Goal: Task Accomplishment & Management: Use online tool/utility

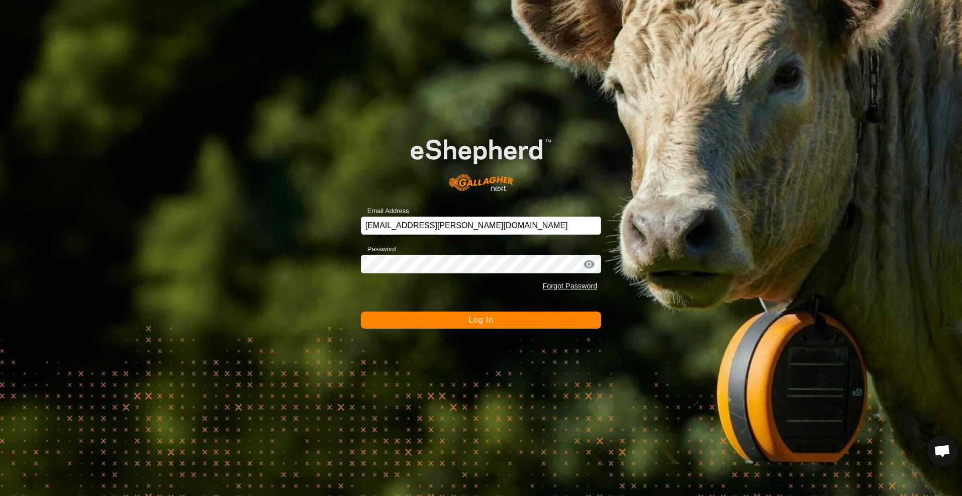
click at [488, 319] on span "Log In" at bounding box center [481, 320] width 25 height 9
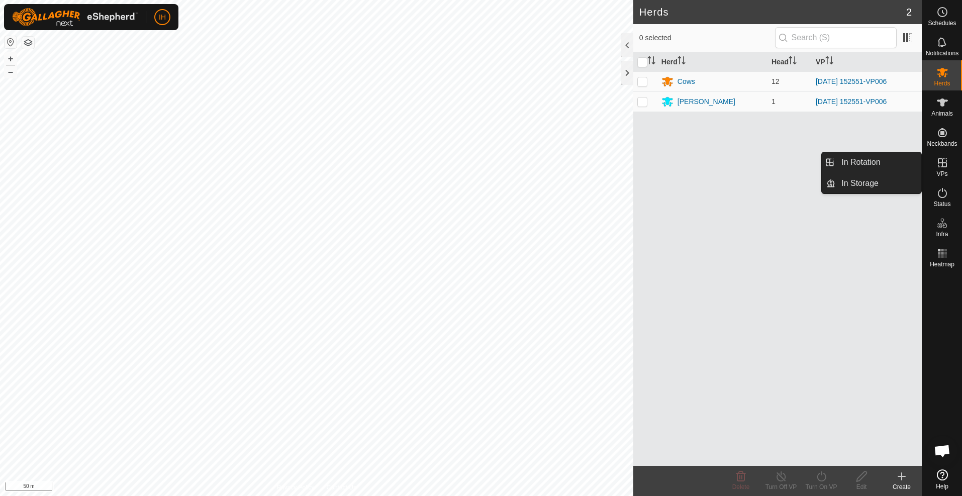
click at [946, 163] on icon at bounding box center [943, 163] width 12 height 12
click at [888, 160] on link "In Rotation" at bounding box center [879, 162] width 86 height 20
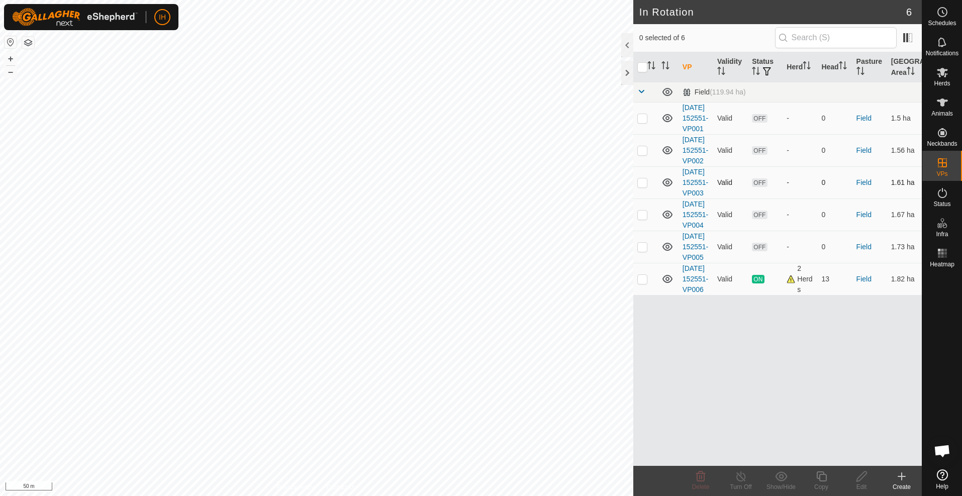
checkbox input "true"
click at [822, 479] on icon at bounding box center [822, 477] width 13 height 12
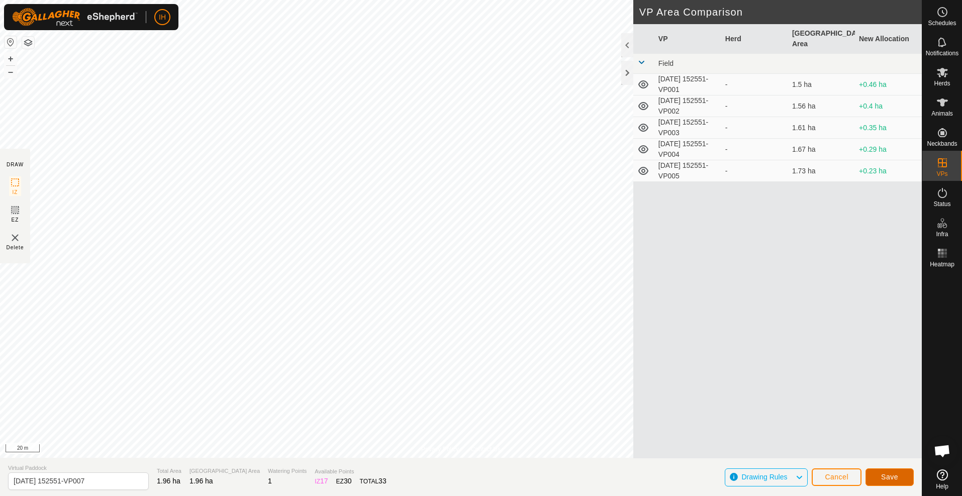
click at [882, 475] on span "Save" at bounding box center [889, 477] width 17 height 8
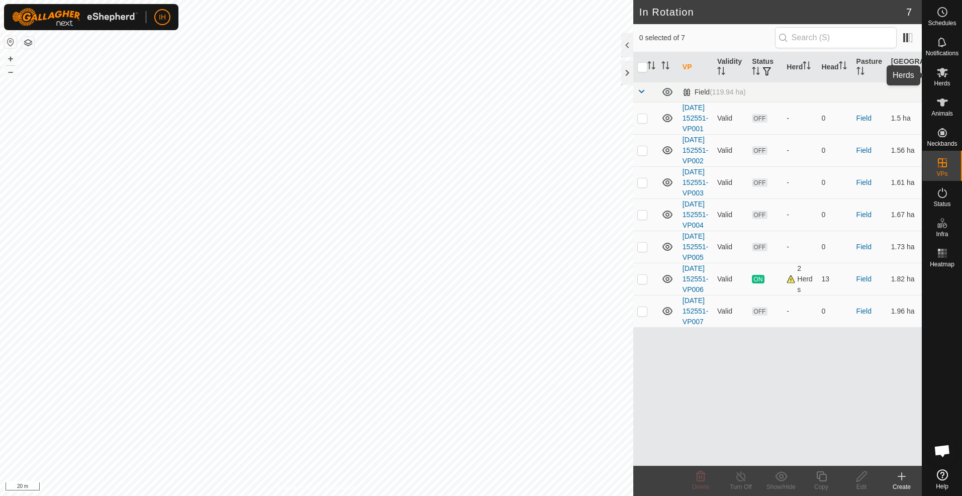
click at [944, 77] on icon at bounding box center [943, 72] width 12 height 12
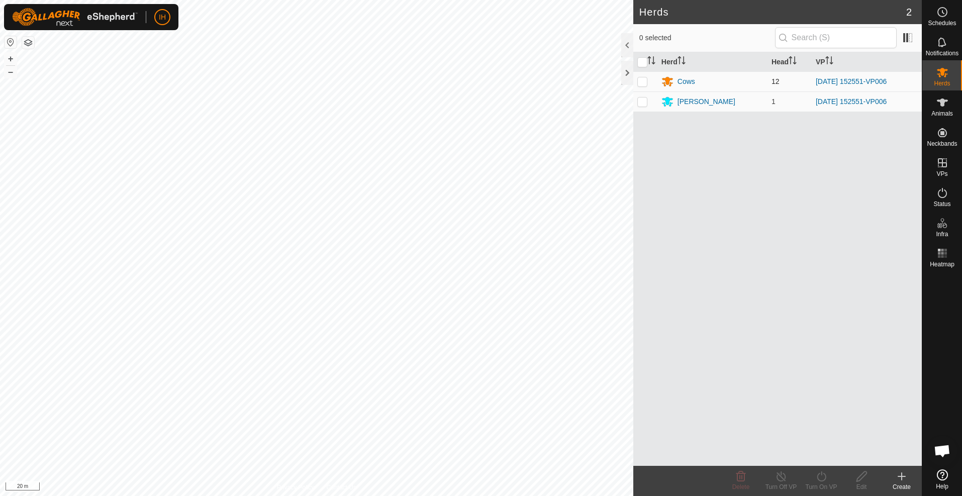
click at [642, 80] on p-checkbox at bounding box center [643, 81] width 10 height 8
checkbox input "true"
click at [644, 105] on p-checkbox at bounding box center [643, 102] width 10 height 8
checkbox input "true"
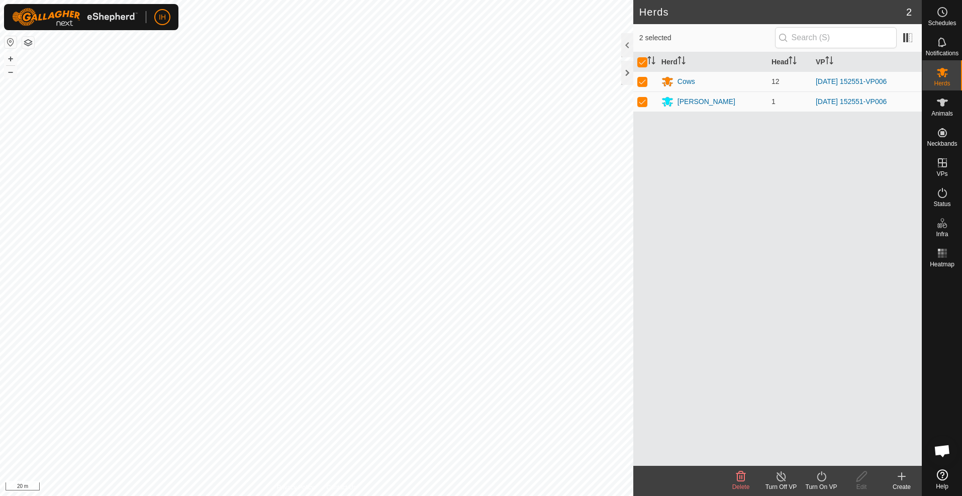
click at [825, 481] on icon at bounding box center [822, 477] width 13 height 12
click at [826, 457] on link "Now" at bounding box center [852, 454] width 100 height 20
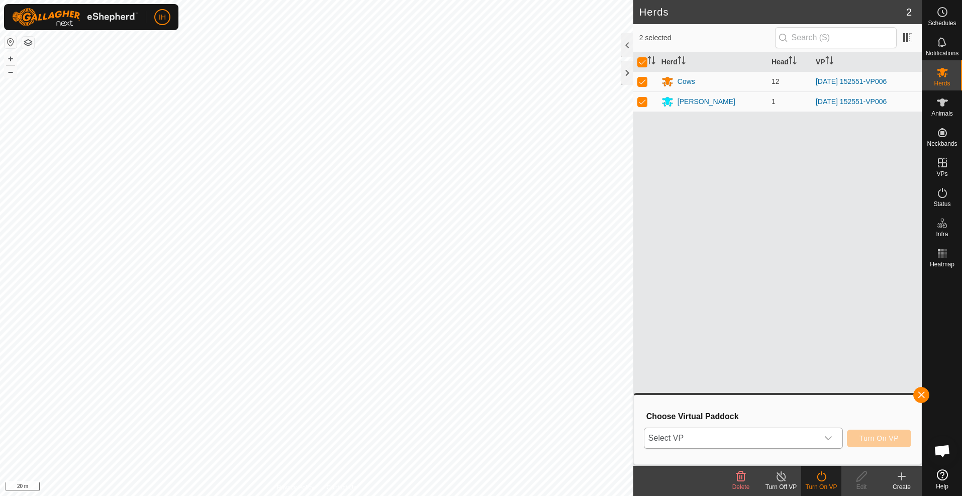
click at [819, 436] on div "dropdown trigger" at bounding box center [829, 438] width 20 height 20
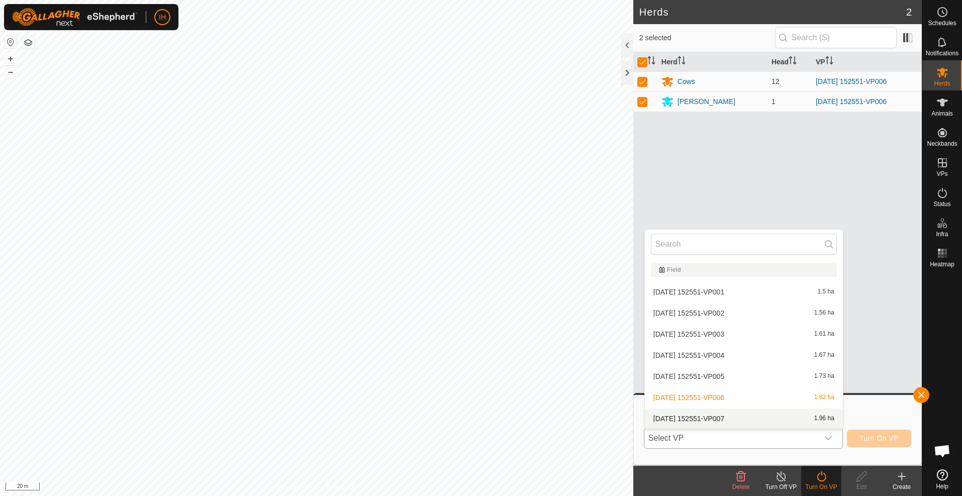
click at [738, 420] on li "[DATE] 152551-VP007 1.96 ha" at bounding box center [744, 419] width 198 height 20
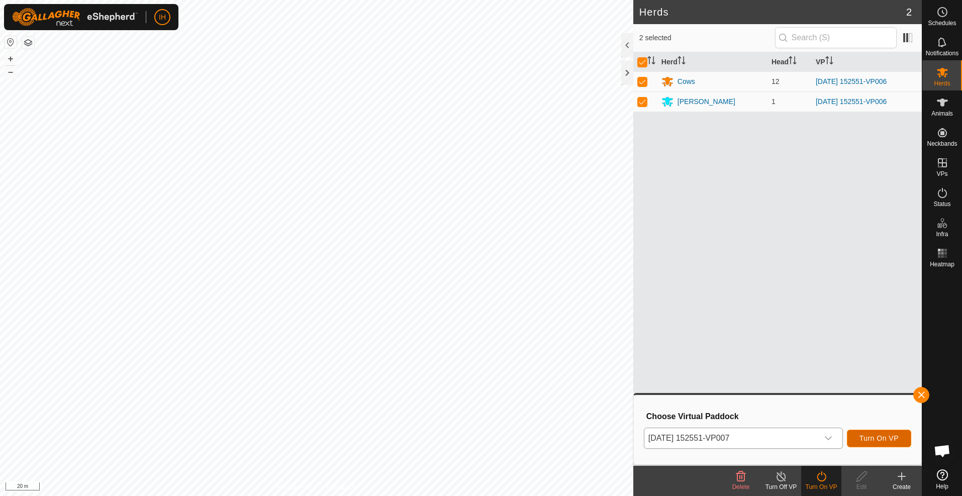
click at [878, 442] on span "Turn On VP" at bounding box center [879, 438] width 39 height 8
